Goal: Transaction & Acquisition: Download file/media

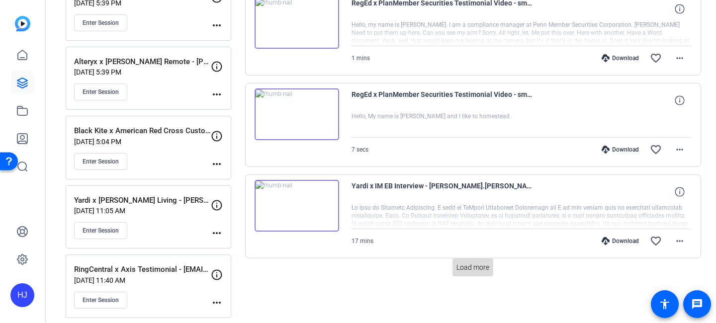
click at [467, 267] on span "Load more" at bounding box center [472, 267] width 33 height 10
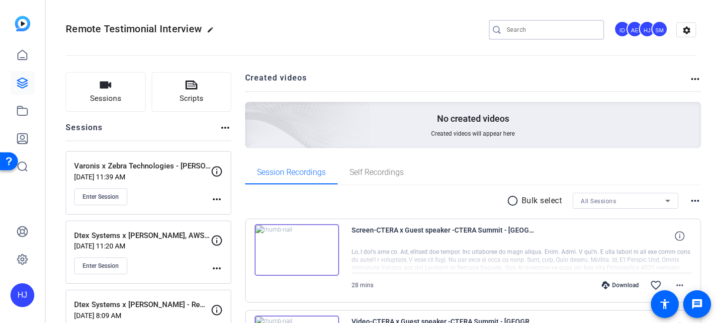
click at [527, 31] on input "Search" at bounding box center [550, 30] width 89 height 12
paste input "BeyondTrust x Vialto Partners Case Study Video"
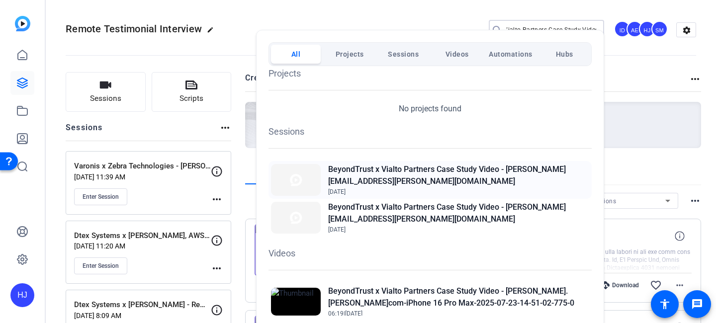
scroll to position [8, 0]
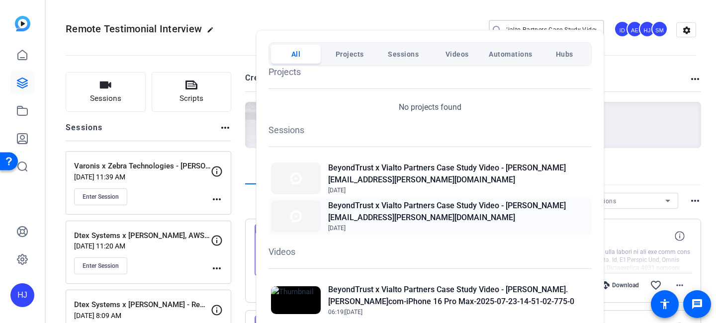
type input "BeyondTrust x Vialto Partners Case Study Video"
click at [453, 214] on h2 "BeyondTrust x Vialto Partners Case Study Video - [PERSON_NAME][EMAIL_ADDRESS][P…" at bounding box center [458, 212] width 261 height 24
click at [388, 201] on h2 "BeyondTrust x Vialto Partners Case Study Video - [PERSON_NAME][EMAIL_ADDRESS][P…" at bounding box center [458, 212] width 261 height 24
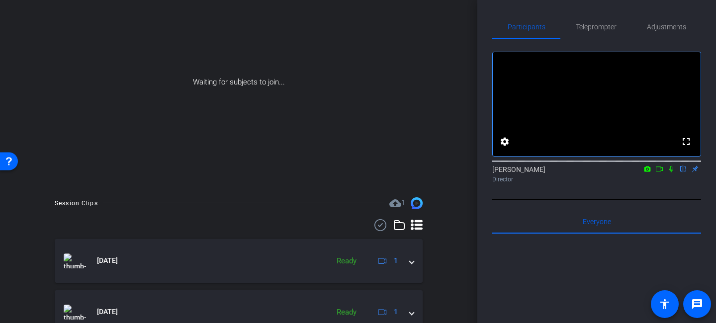
scroll to position [249, 0]
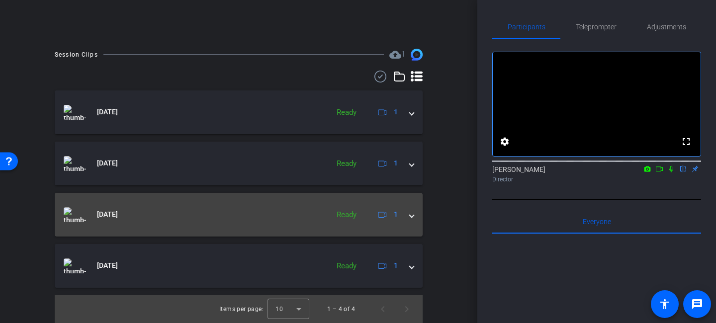
click at [413, 214] on span at bounding box center [412, 214] width 4 height 10
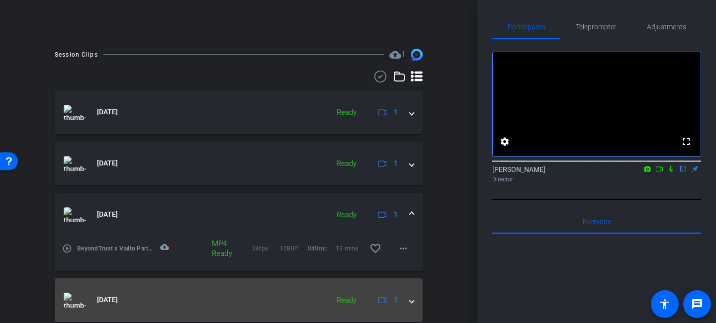
click at [410, 300] on span at bounding box center [412, 300] width 4 height 10
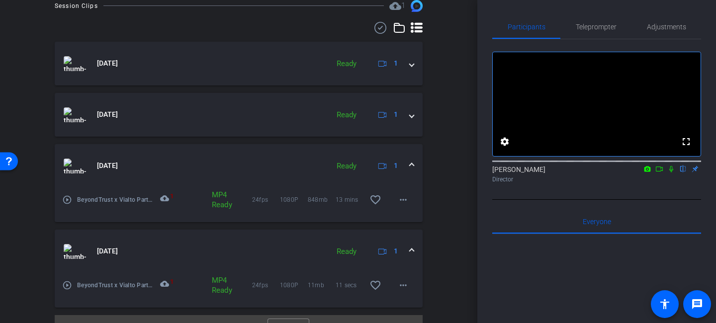
scroll to position [297, 0]
click at [404, 205] on mat-icon "more_horiz" at bounding box center [403, 200] width 12 height 12
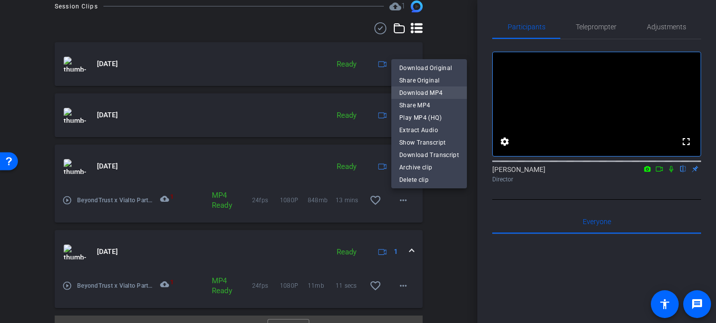
click at [423, 95] on span "Download MP4" at bounding box center [429, 93] width 60 height 12
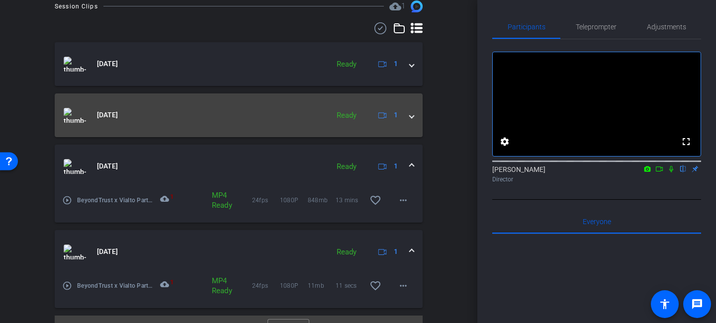
click at [413, 117] on span at bounding box center [412, 115] width 4 height 10
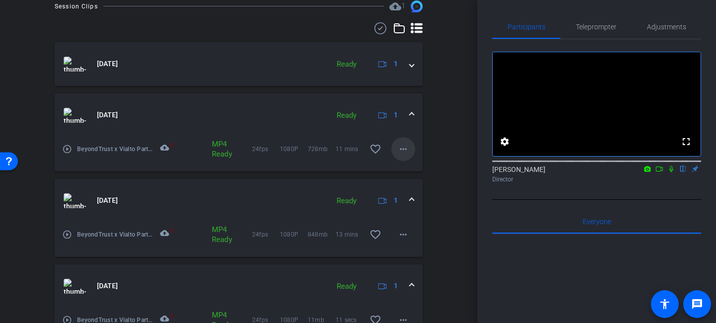
click at [406, 146] on mat-icon "more_horiz" at bounding box center [403, 149] width 12 height 12
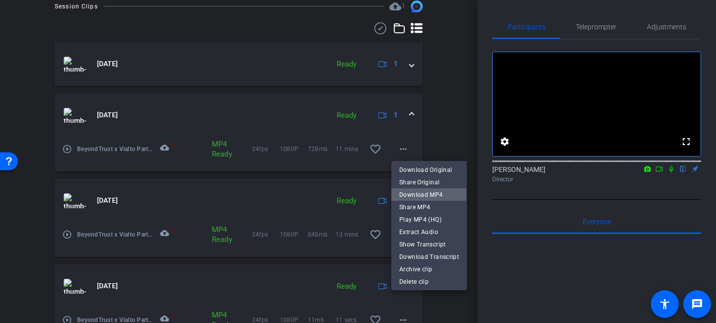
click at [417, 194] on span "Download MP4" at bounding box center [429, 195] width 60 height 12
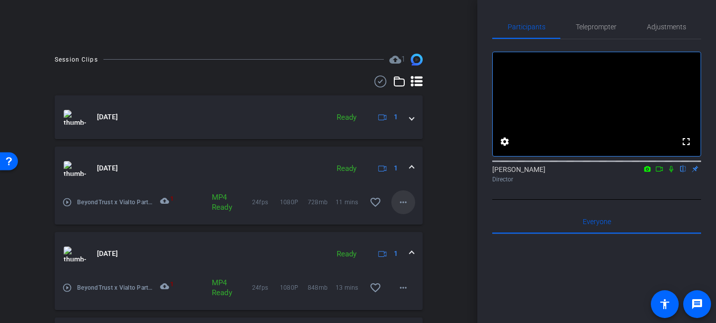
scroll to position [231, 0]
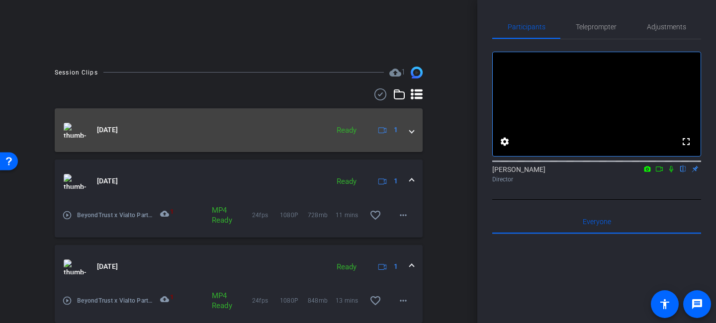
click at [413, 132] on span at bounding box center [412, 130] width 4 height 10
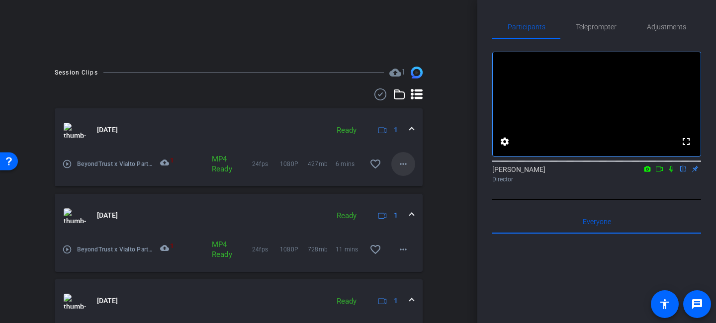
click at [408, 163] on mat-icon "more_horiz" at bounding box center [403, 164] width 12 height 12
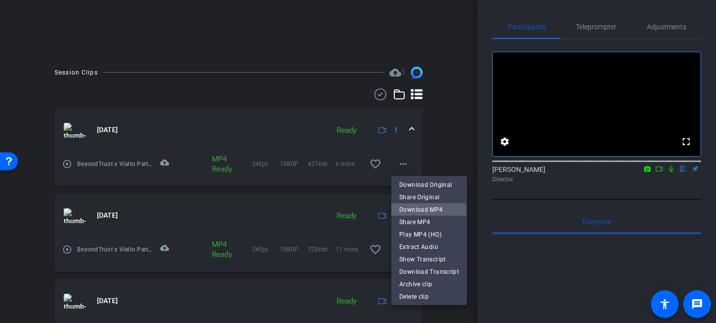
click at [416, 208] on span "Download MP4" at bounding box center [429, 210] width 60 height 12
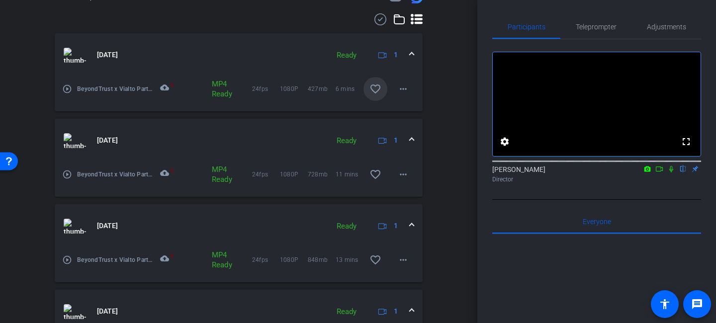
scroll to position [315, 0]
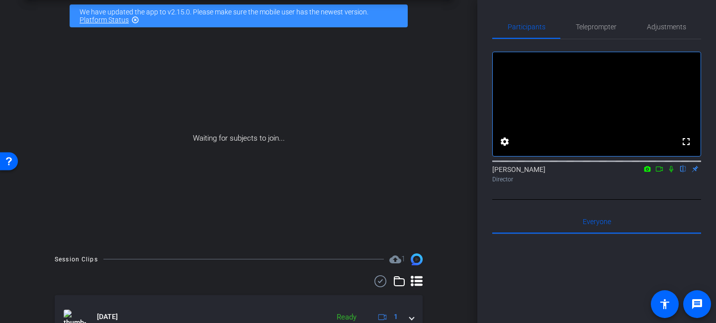
scroll to position [249, 0]
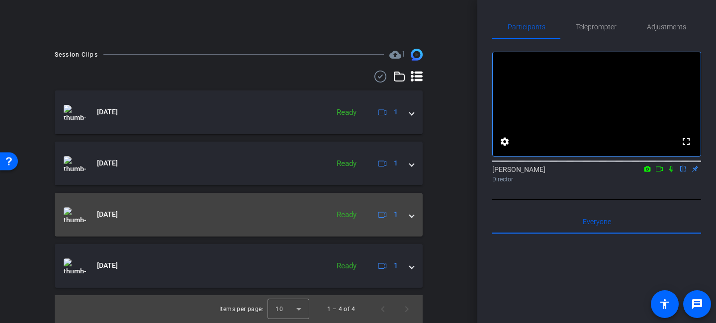
click at [410, 214] on span at bounding box center [412, 214] width 4 height 10
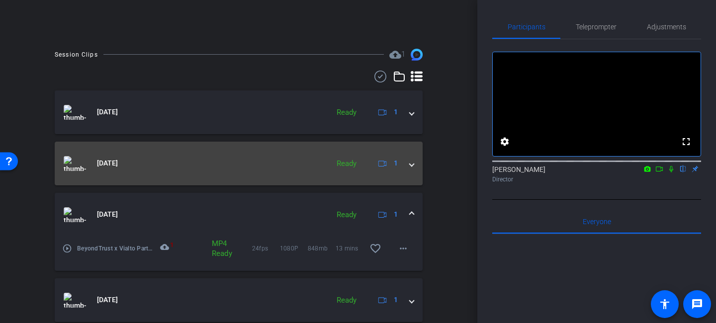
click at [412, 161] on span at bounding box center [412, 163] width 4 height 10
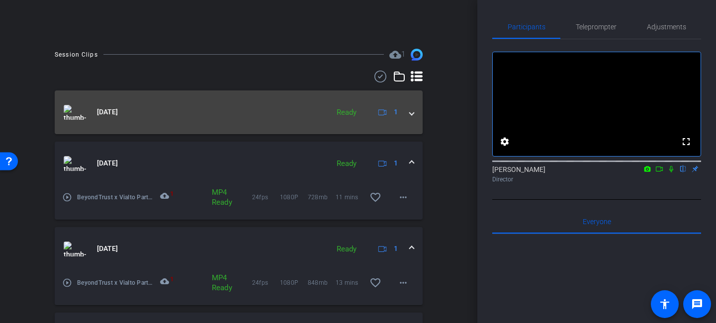
click at [410, 108] on span at bounding box center [412, 112] width 4 height 10
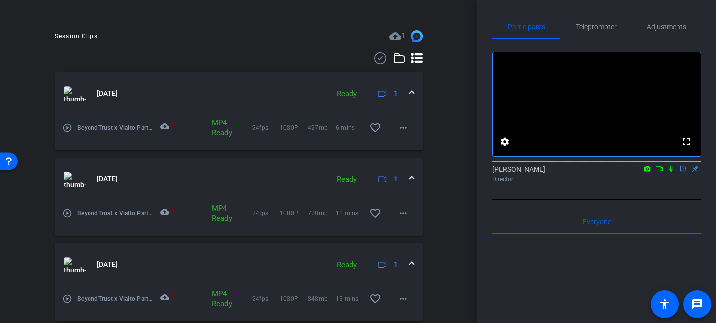
scroll to position [268, 0]
